Goal: Check status: Check status

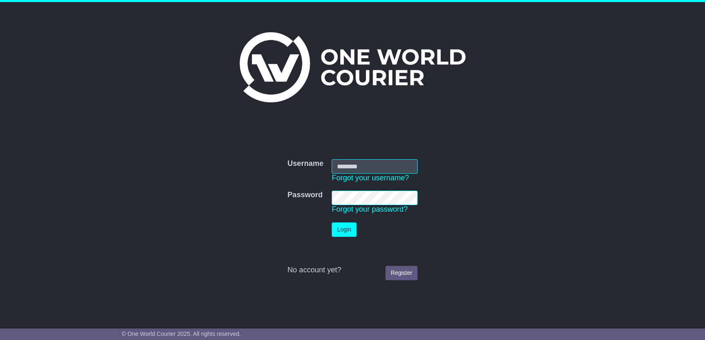
type input "**********"
click at [338, 232] on button "Login" at bounding box center [344, 230] width 25 height 14
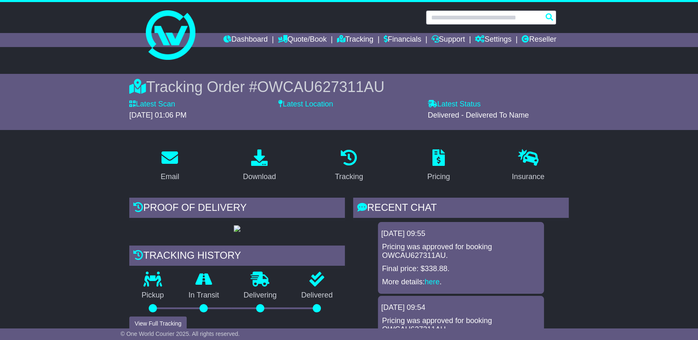
click at [510, 17] on input "text" at bounding box center [491, 17] width 130 height 14
paste input "**********"
type input "**********"
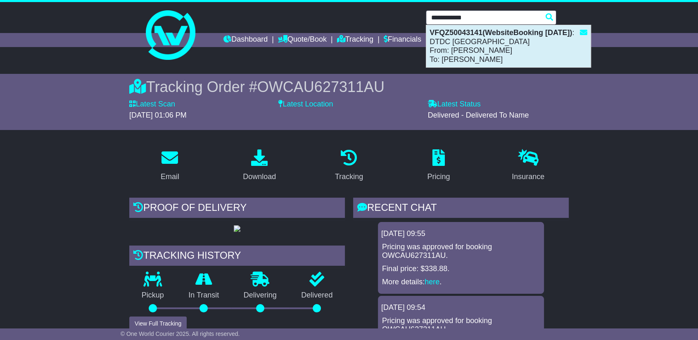
click at [469, 50] on div "VFQZ50043141(WebsiteBooking [DATE]) : DTDC [GEOGRAPHIC_DATA] From: [PERSON_NAME…" at bounding box center [508, 46] width 164 height 42
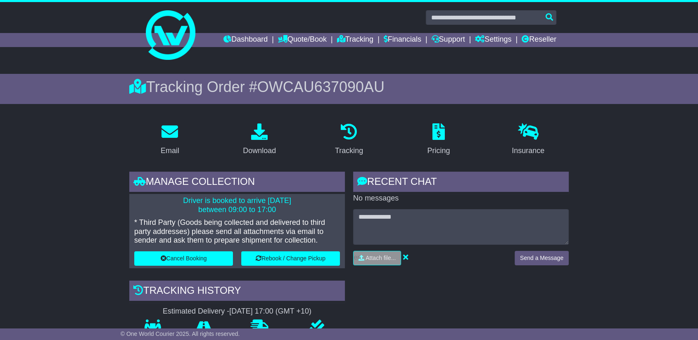
click at [290, 81] on span "OWCAU637090AU" at bounding box center [320, 86] width 127 height 17
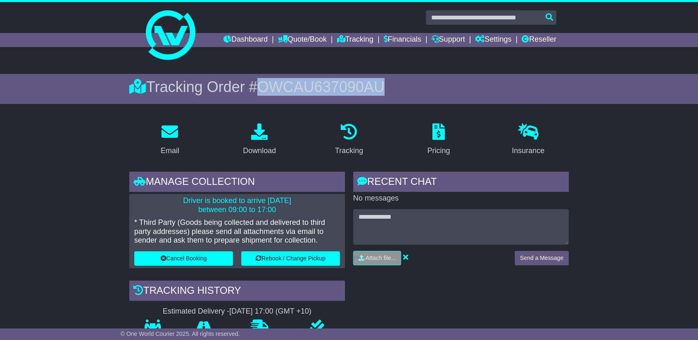
click at [290, 81] on span "OWCAU637090AU" at bounding box center [320, 86] width 127 height 17
copy span "OWCAU637090AU"
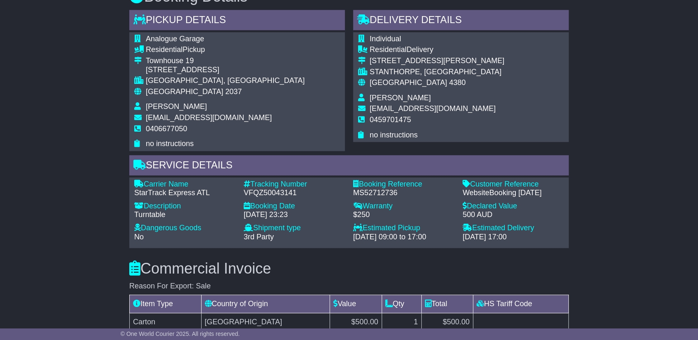
scroll to position [596, 0]
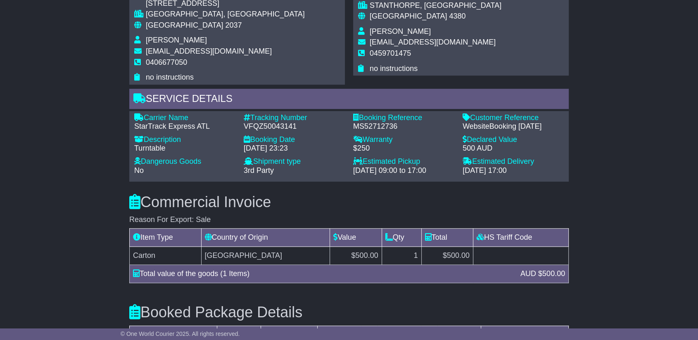
click at [247, 127] on div "VFQZ50043141" at bounding box center [294, 126] width 101 height 9
click at [247, 126] on div "VFQZ50043141" at bounding box center [294, 126] width 101 height 9
copy div "VFQZ50043141"
click at [374, 129] on div "Carrier Name - StarTrack Express ATL Description - Turntable Tracking Number - …" at bounding box center [349, 147] width 438 height 66
click at [375, 126] on div "MS52712736" at bounding box center [403, 126] width 101 height 9
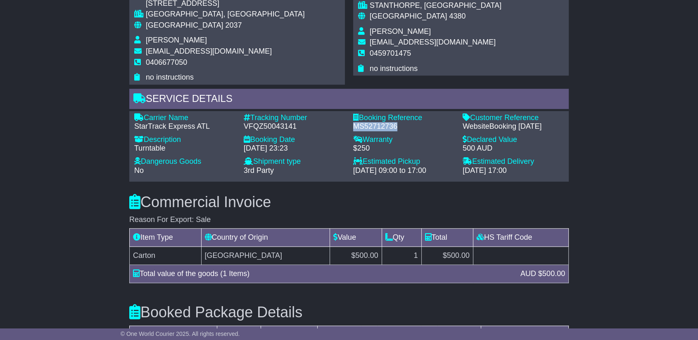
click at [375, 126] on div "MS52712736" at bounding box center [403, 126] width 101 height 9
copy div "MS52712736"
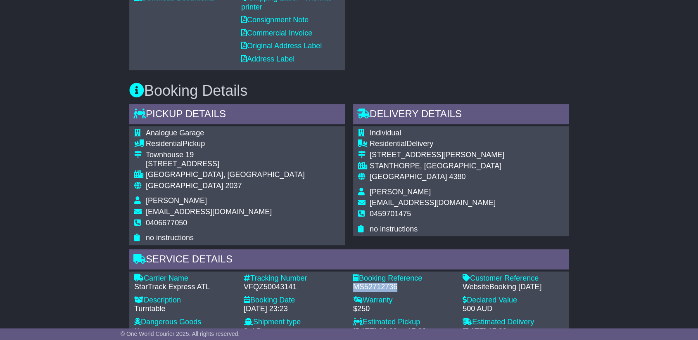
scroll to position [413, 0]
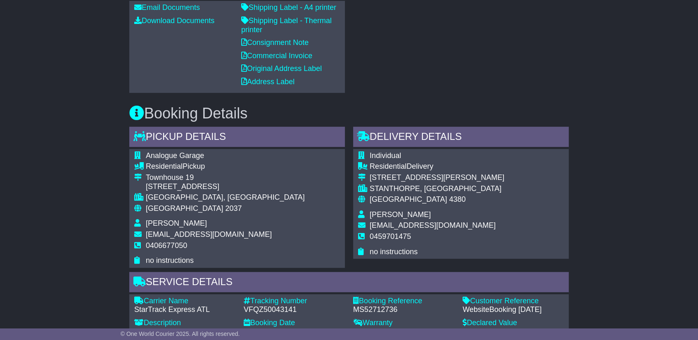
click at [198, 152] on span "Analogue Garage" at bounding box center [175, 156] width 58 height 8
copy tbody "Analogue Garage"
click at [178, 222] on span "[PERSON_NAME]" at bounding box center [176, 223] width 61 height 8
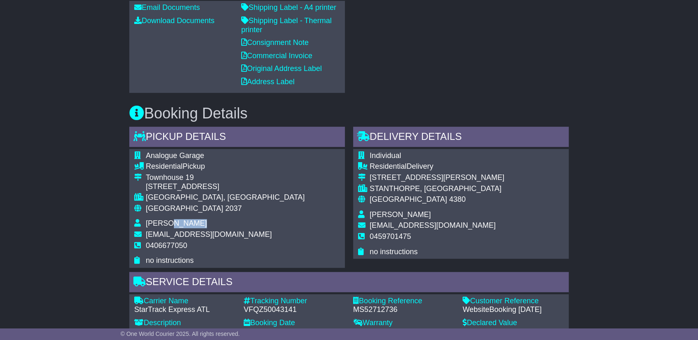
click at [178, 222] on span "[PERSON_NAME]" at bounding box center [176, 223] width 61 height 8
copy tbody "[PERSON_NAME]"
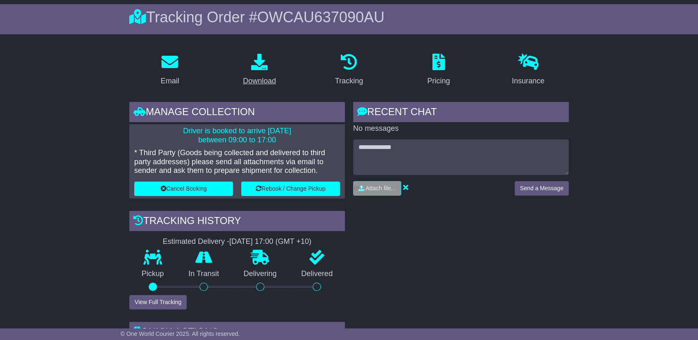
scroll to position [46, 0]
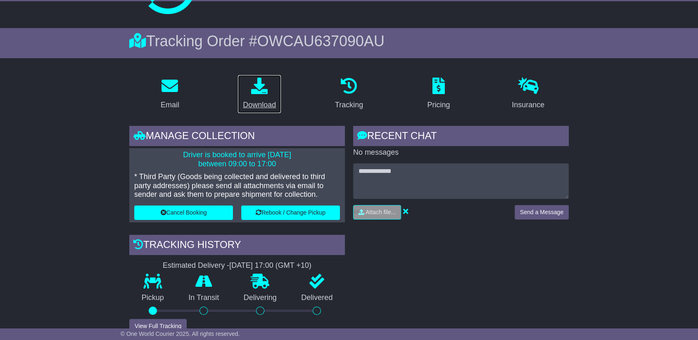
click at [261, 97] on link "Download" at bounding box center [259, 94] width 44 height 39
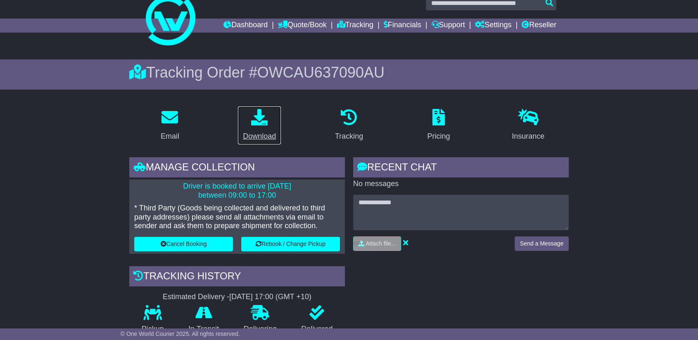
scroll to position [0, 0]
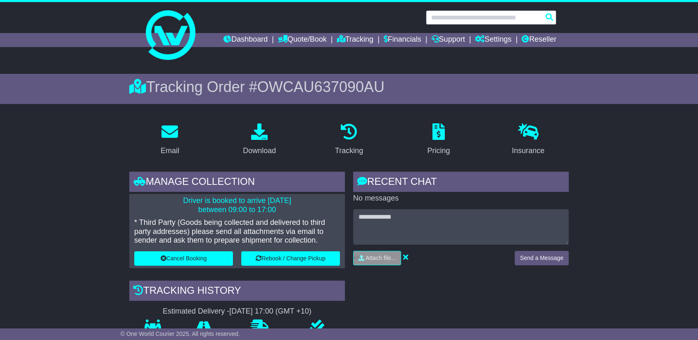
click at [452, 13] on input "text" at bounding box center [491, 17] width 130 height 14
paste input "**********"
type input "**********"
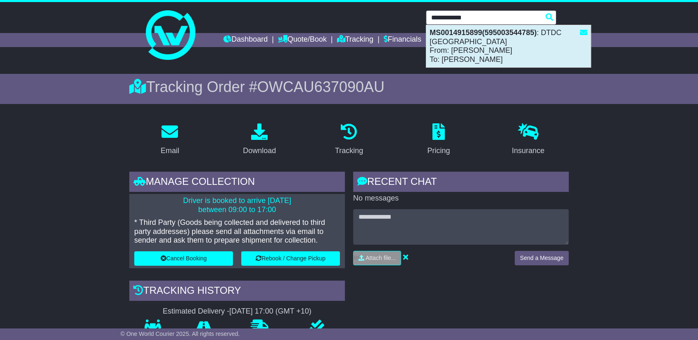
click at [452, 47] on div "MS0014915899(595003544785) : DTDC [GEOGRAPHIC_DATA] From: [PERSON_NAME] To: [PE…" at bounding box center [508, 46] width 164 height 42
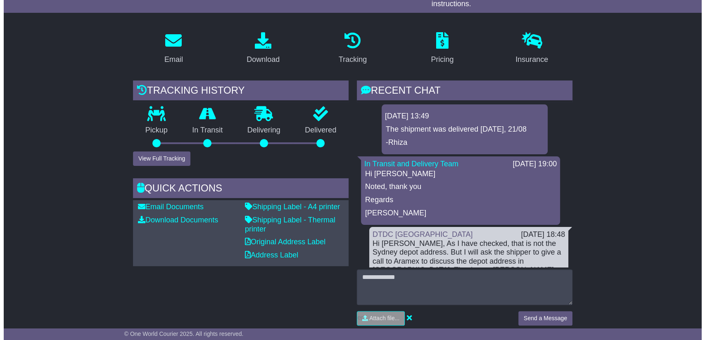
scroll to position [137, 0]
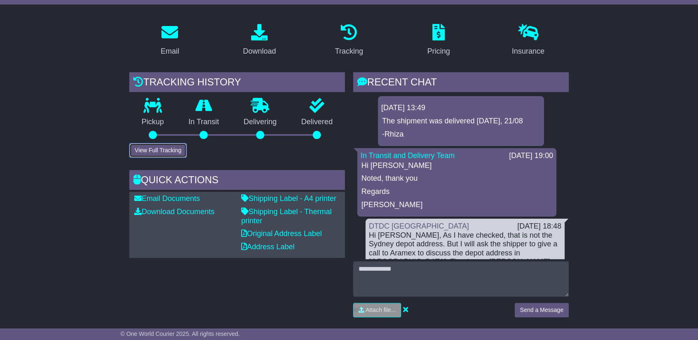
click at [162, 147] on button "View Full Tracking" at bounding box center [157, 150] width 57 height 14
